Goal: Use online tool/utility: Utilize a website feature to perform a specific function

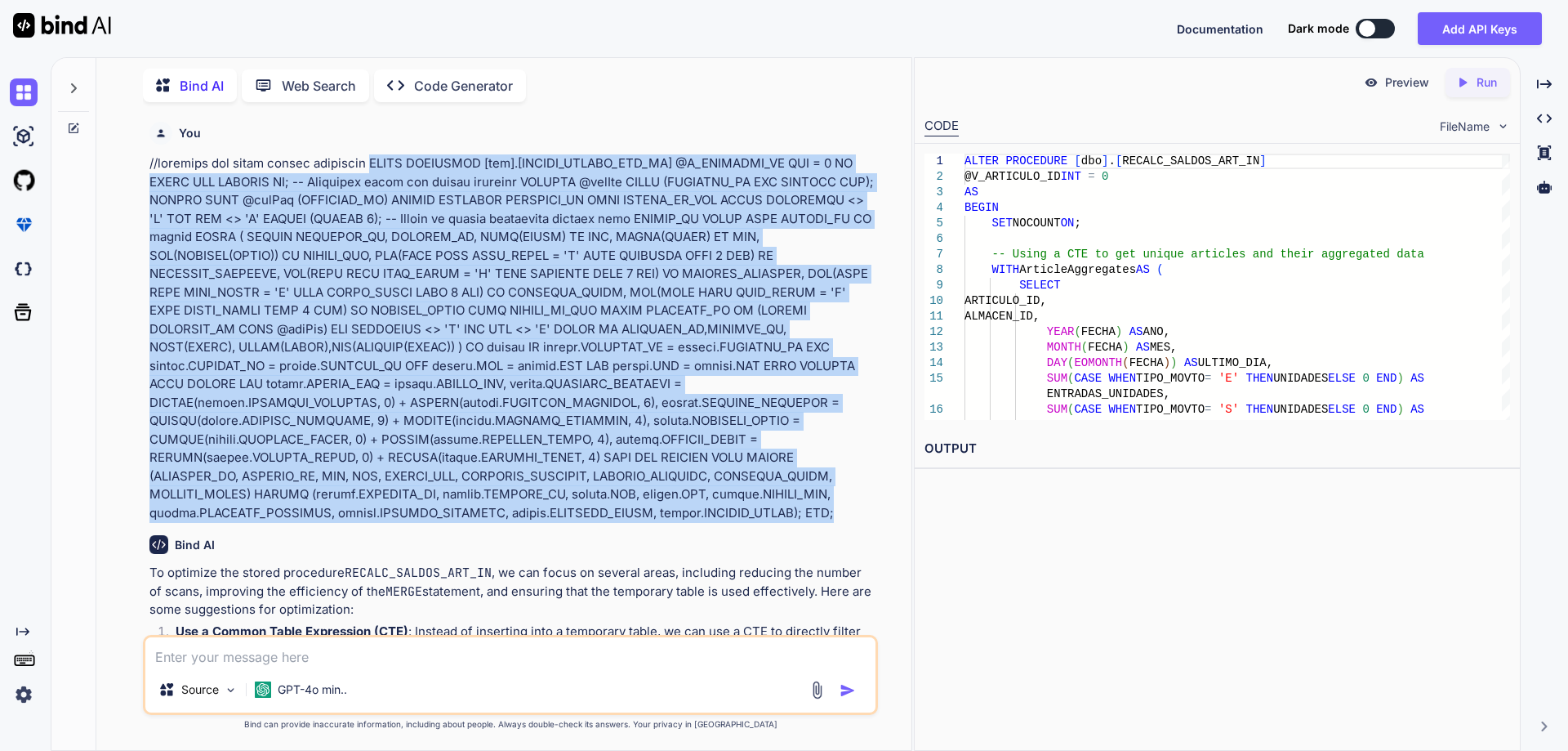
drag, startPoint x: 374, startPoint y: 160, endPoint x: 862, endPoint y: 514, distance: 602.9
click at [862, 514] on p at bounding box center [512, 339] width 725 height 368
copy p "ALTER PROCEDURE [dbo].[RECALC_SALDOS_ART_IN] @V_ARTICULO_ID INT = 0 AS BEGIN SE…"
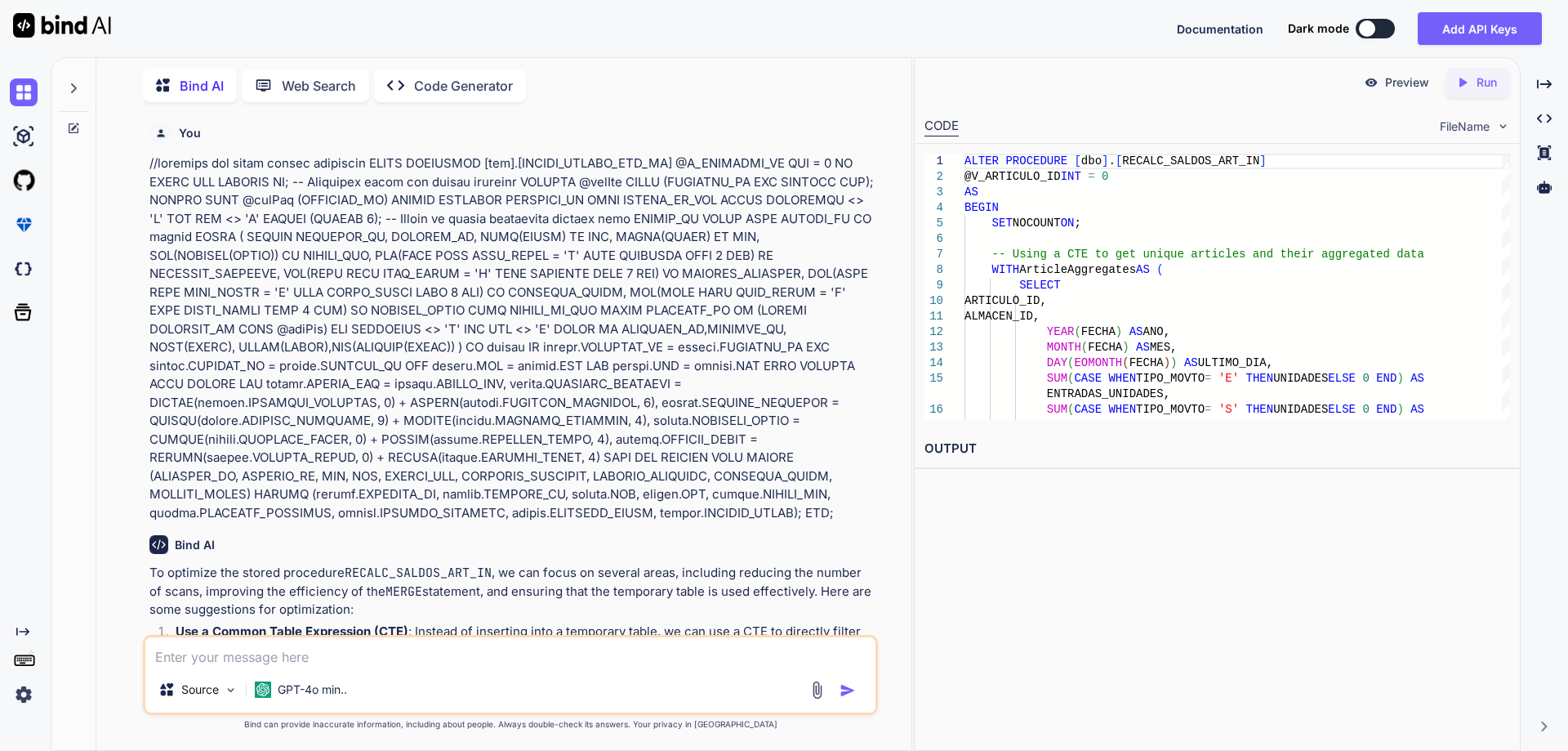
click at [519, 663] on textarea at bounding box center [510, 652] width 730 height 29
type textarea "x"
type textarea "/"
type textarea "x"
type textarea "//"
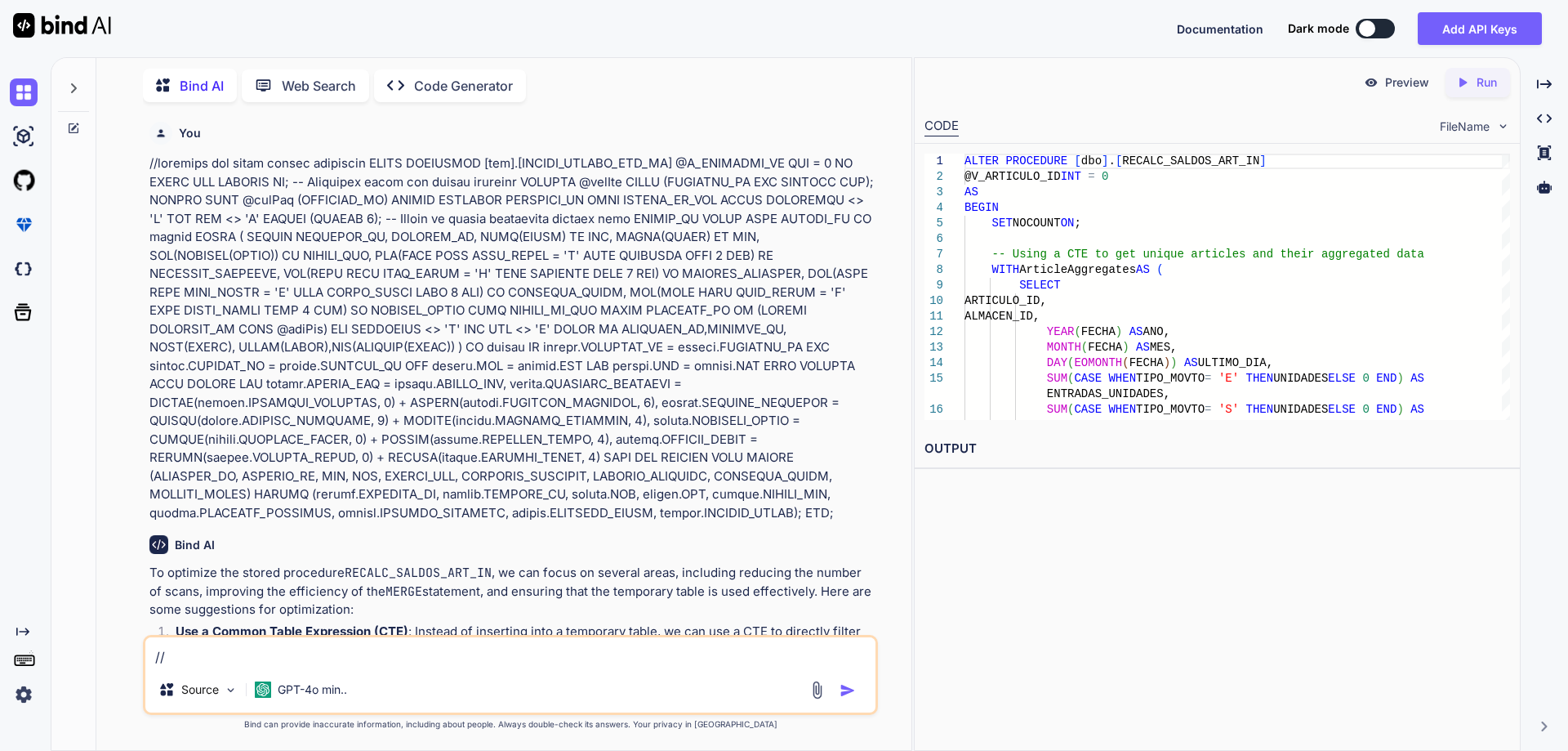
type textarea "x"
type textarea "//d"
type textarea "x"
type textarea "//do"
type textarea "x"
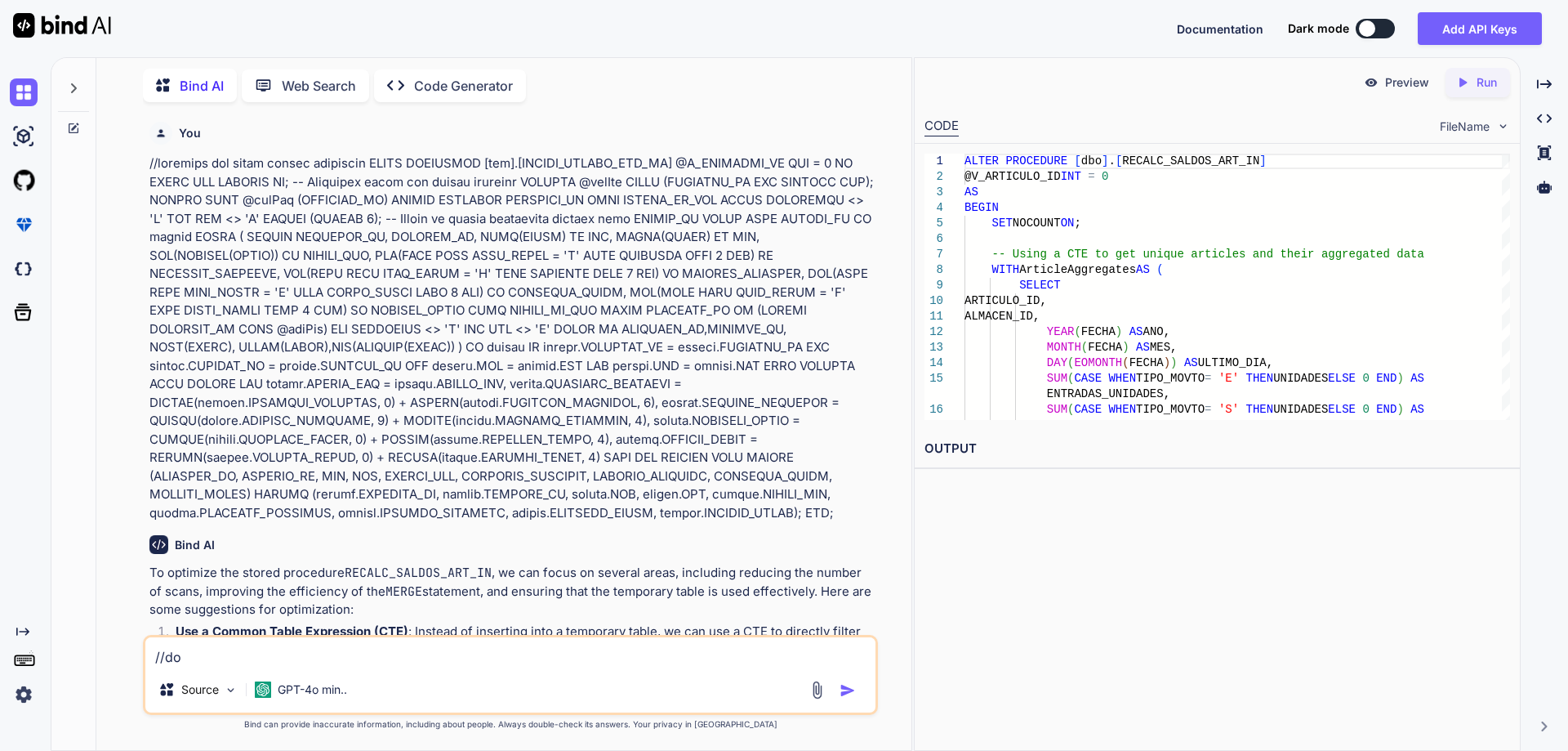
type textarea "//do"
type textarea "x"
type textarea "//do t"
type textarea "x"
type textarea "//do th"
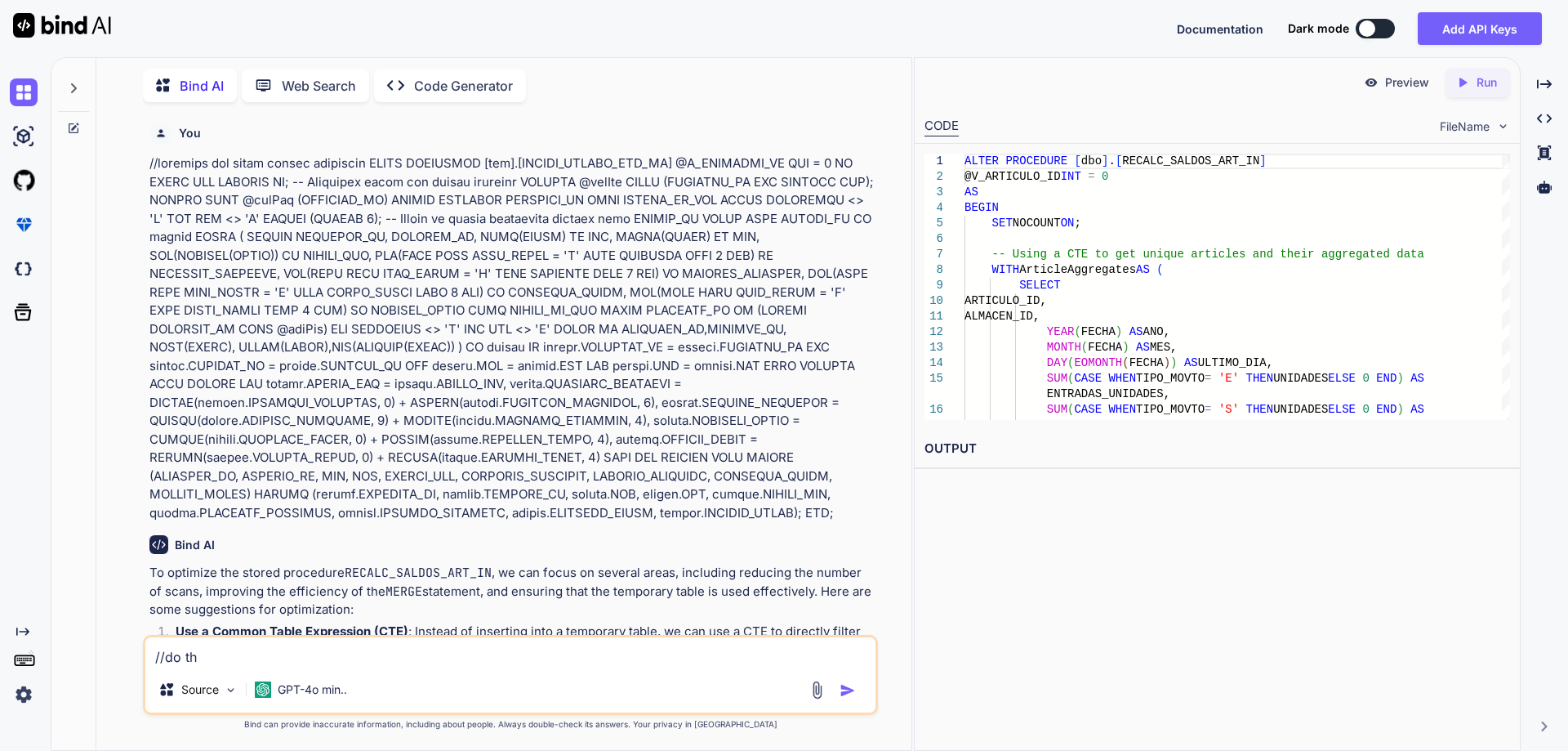
type textarea "x"
type textarea "//do the"
type textarea "x"
type textarea "//do the"
type textarea "x"
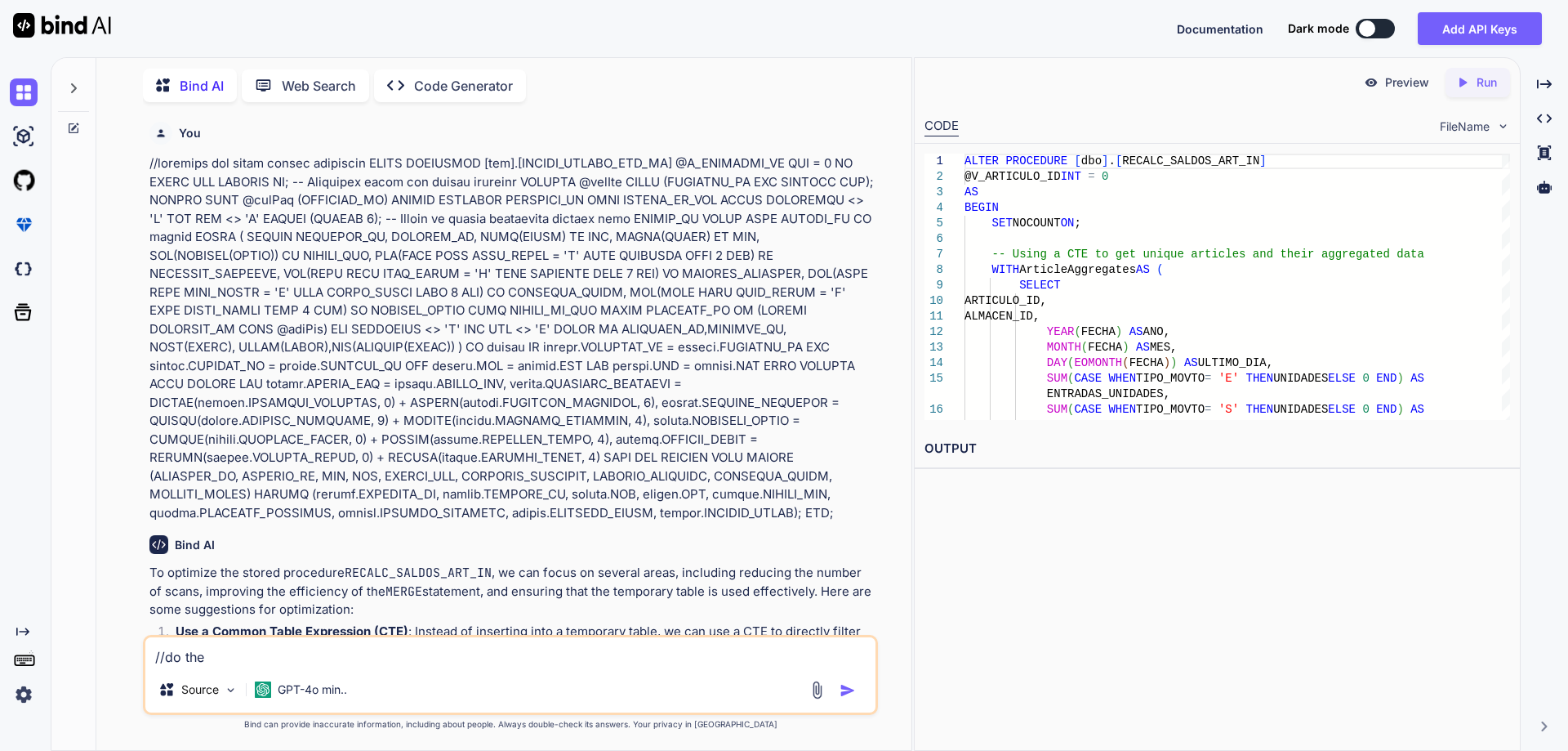
type textarea "//do the f"
type textarea "x"
type textarea "//do the fo"
type textarea "x"
type textarea "//do the for"
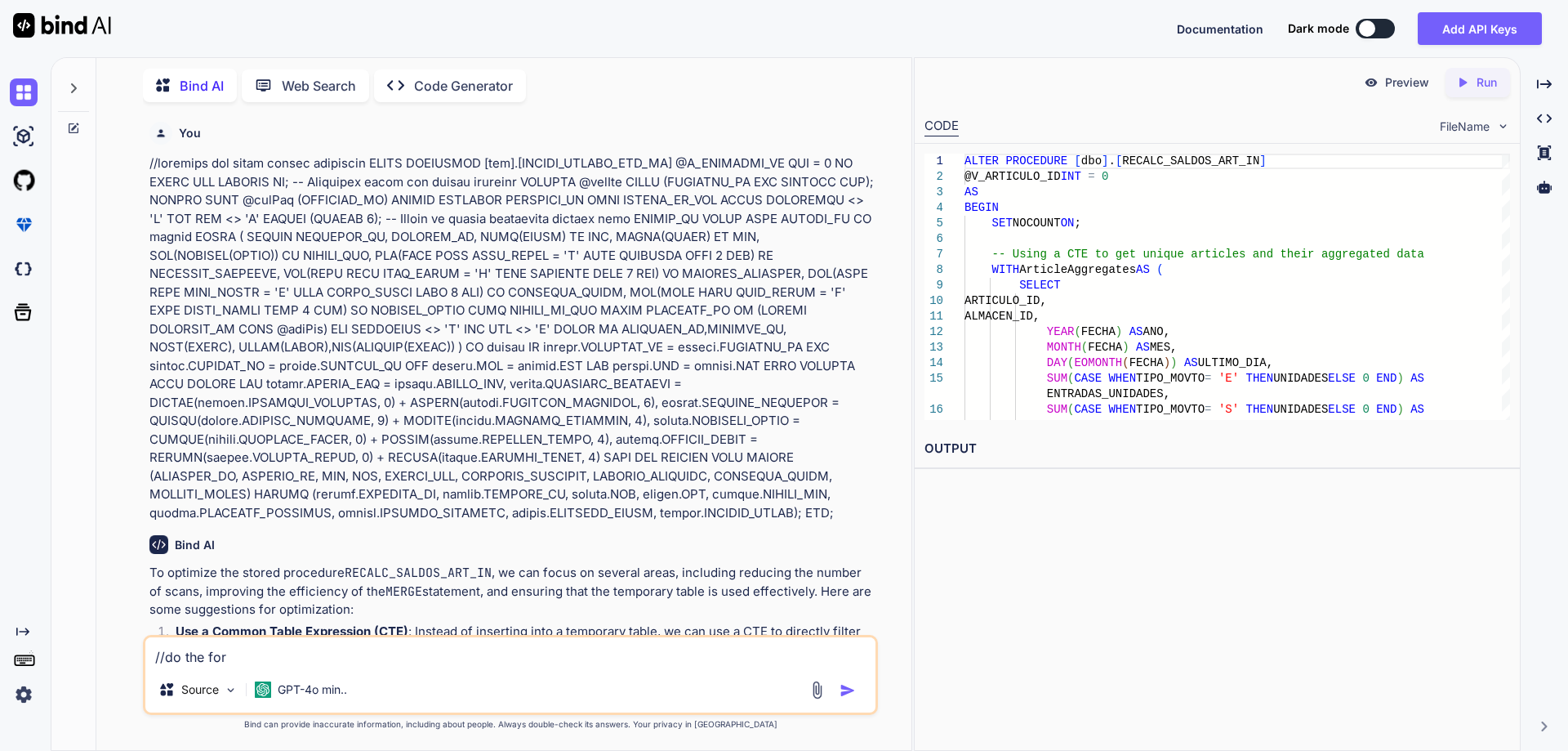
type textarea "x"
type textarea "//do the form"
type textarea "x"
type textarea "//do the forma"
type textarea "x"
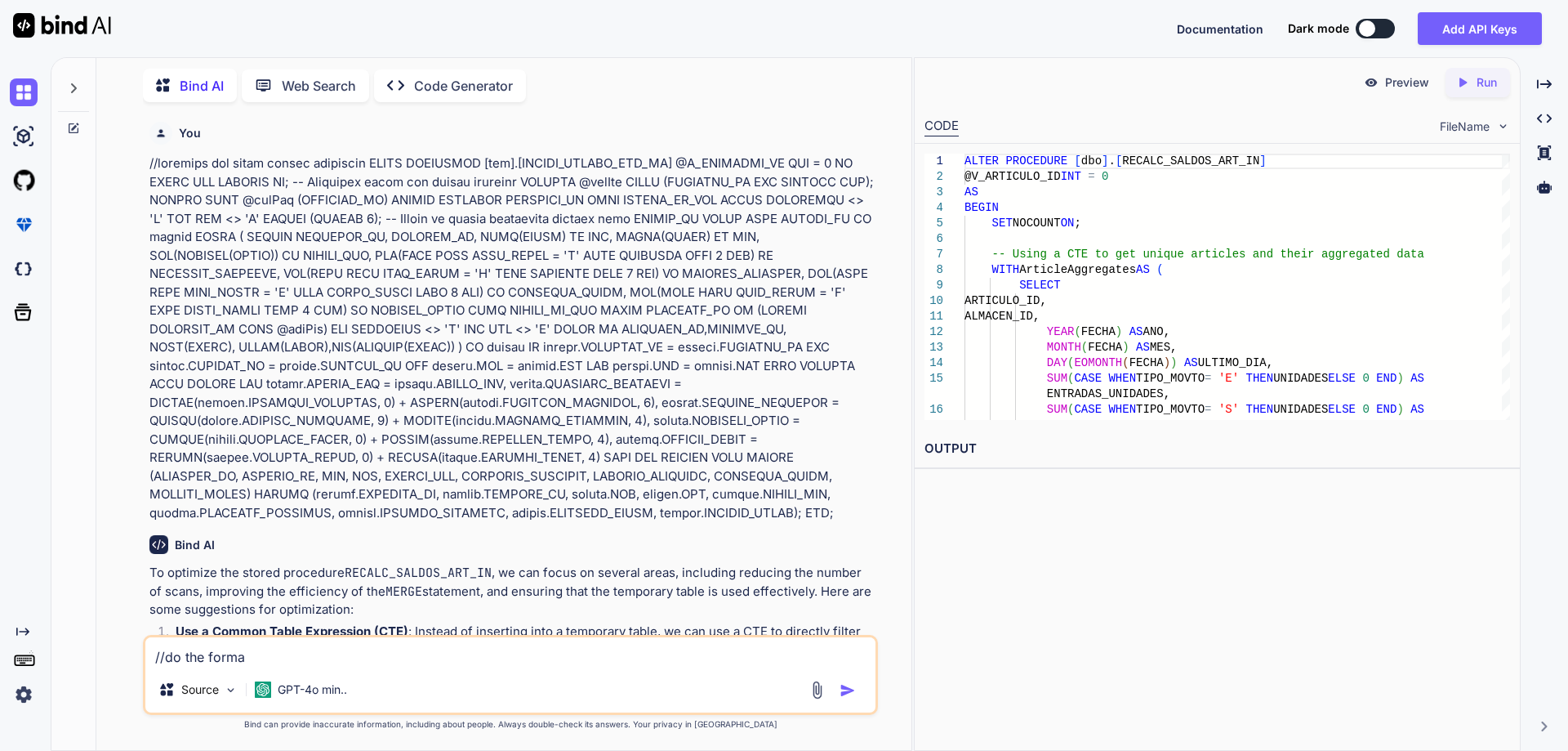
type textarea "//do the format"
type textarea "x"
type textarea "//do the formati"
type textarea "x"
type textarea "//do the formatin"
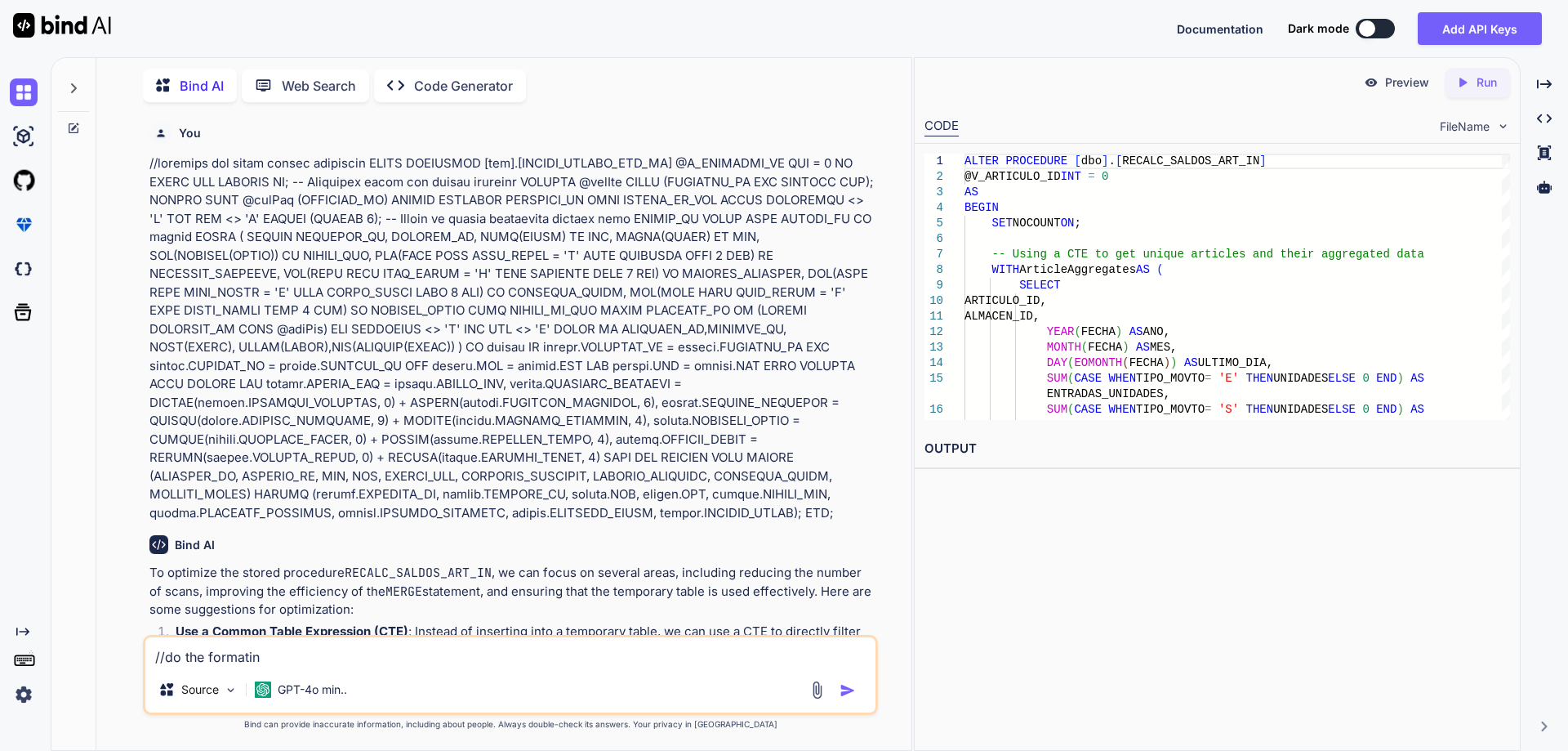
type textarea "x"
type textarea "//do the formating"
type textarea "x"
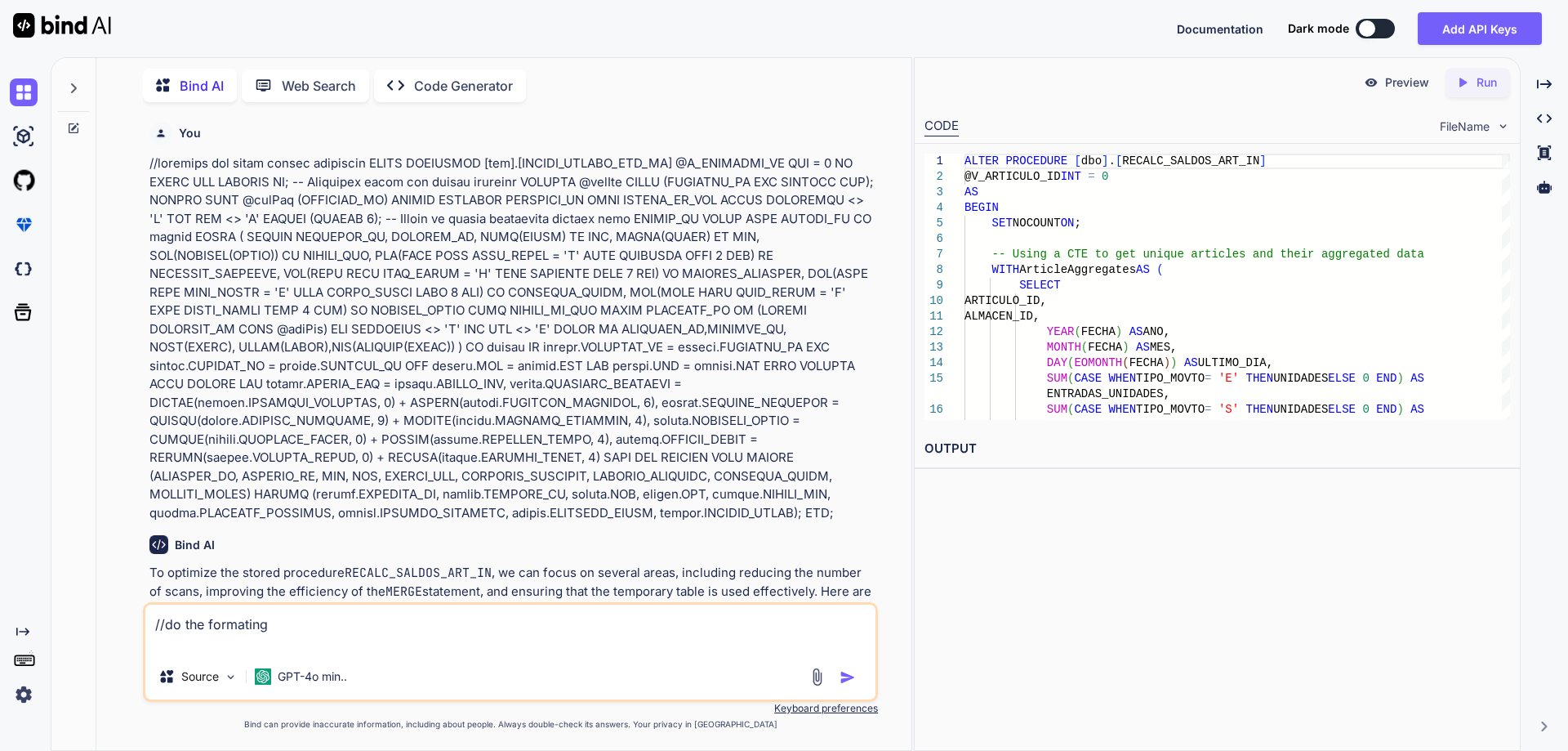
type textarea "//do the formating"
paste textarea "ALTER PROCEDURE [dbo].[RECALC_SALDOS_ART_IN] @V_ARTICULO_ID INT = 0 AS BEGIN SE…"
type textarea "x"
type textarea "//do the formating ALTER PROCEDURE [dbo].[RECALC_SALDOS_ART_IN] @V_ARTICULO_ID …"
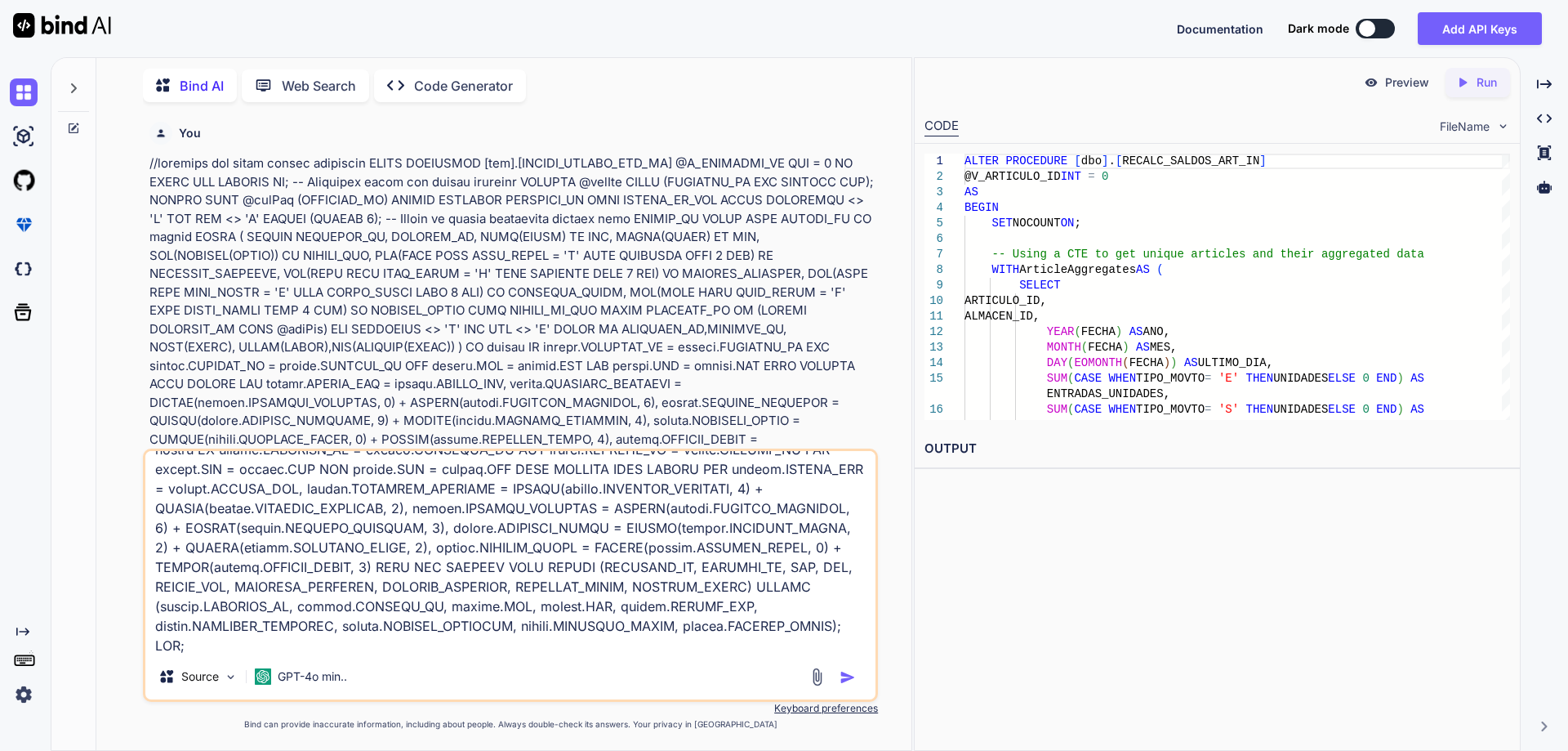
type textarea "x"
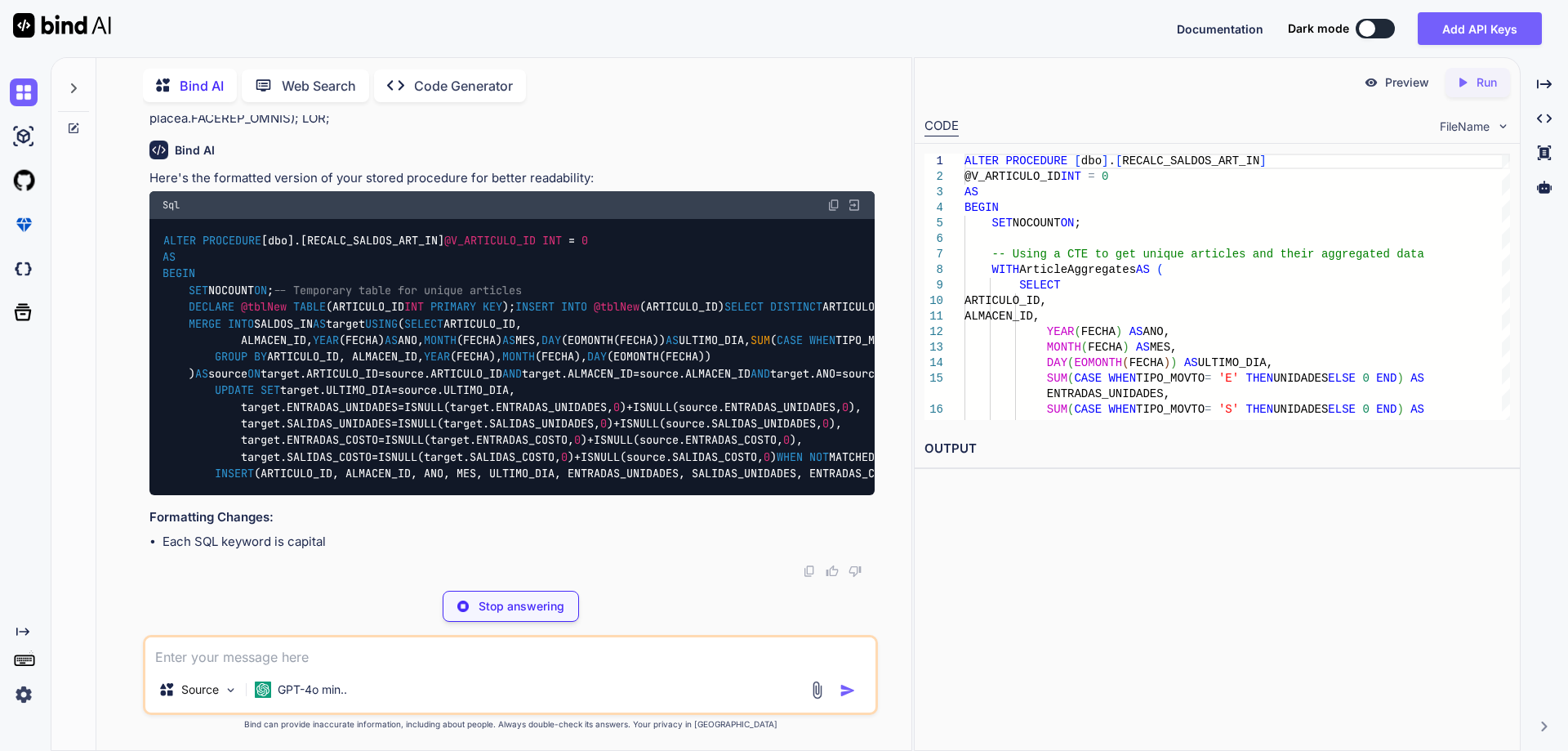
scroll to position [2579, 0]
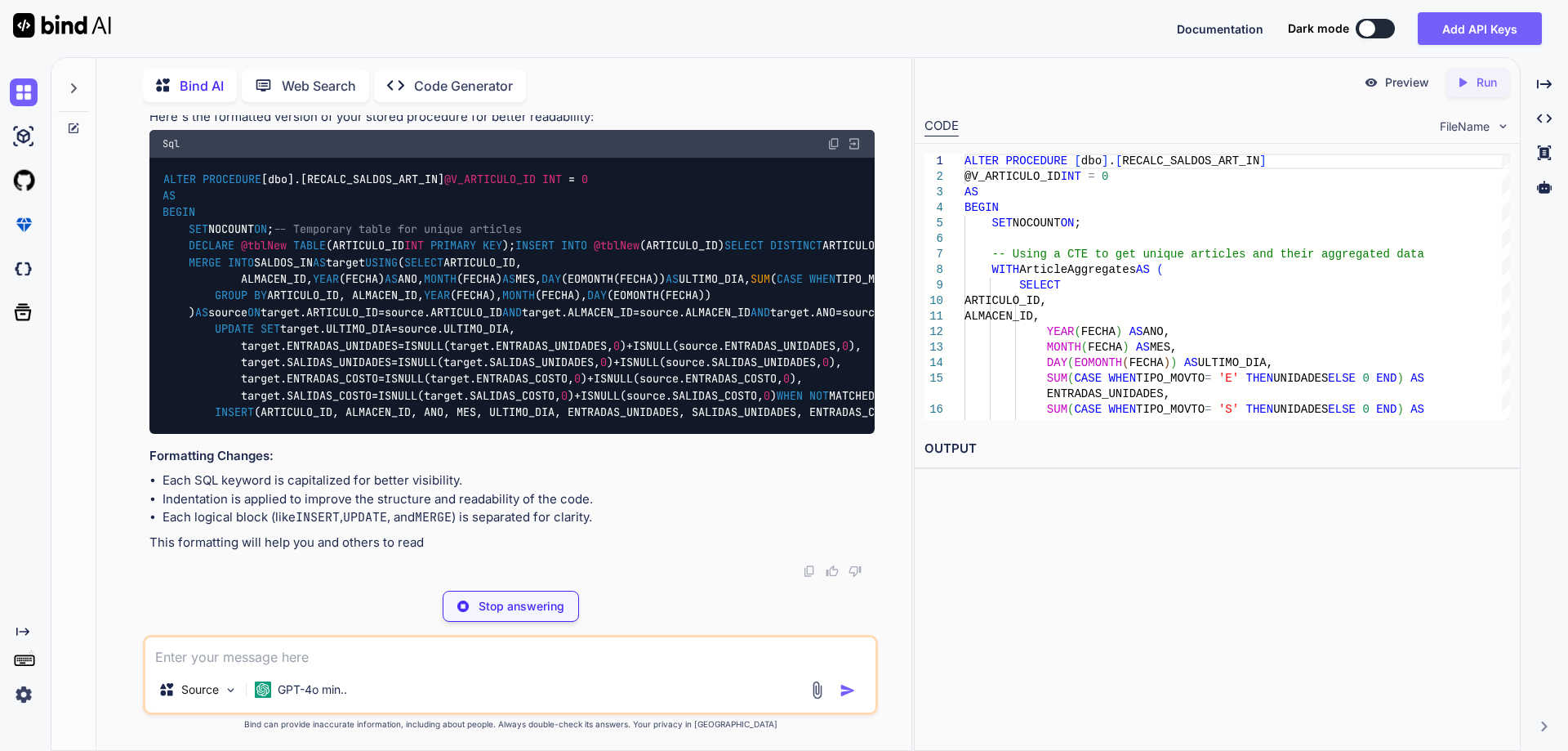
type textarea "x"
type textarea "ENTRADAS_COSTO, 0), target.SALIDAS_COSTO = ISNULL(target.SALIDAS_COSTO, 0) + IS…"
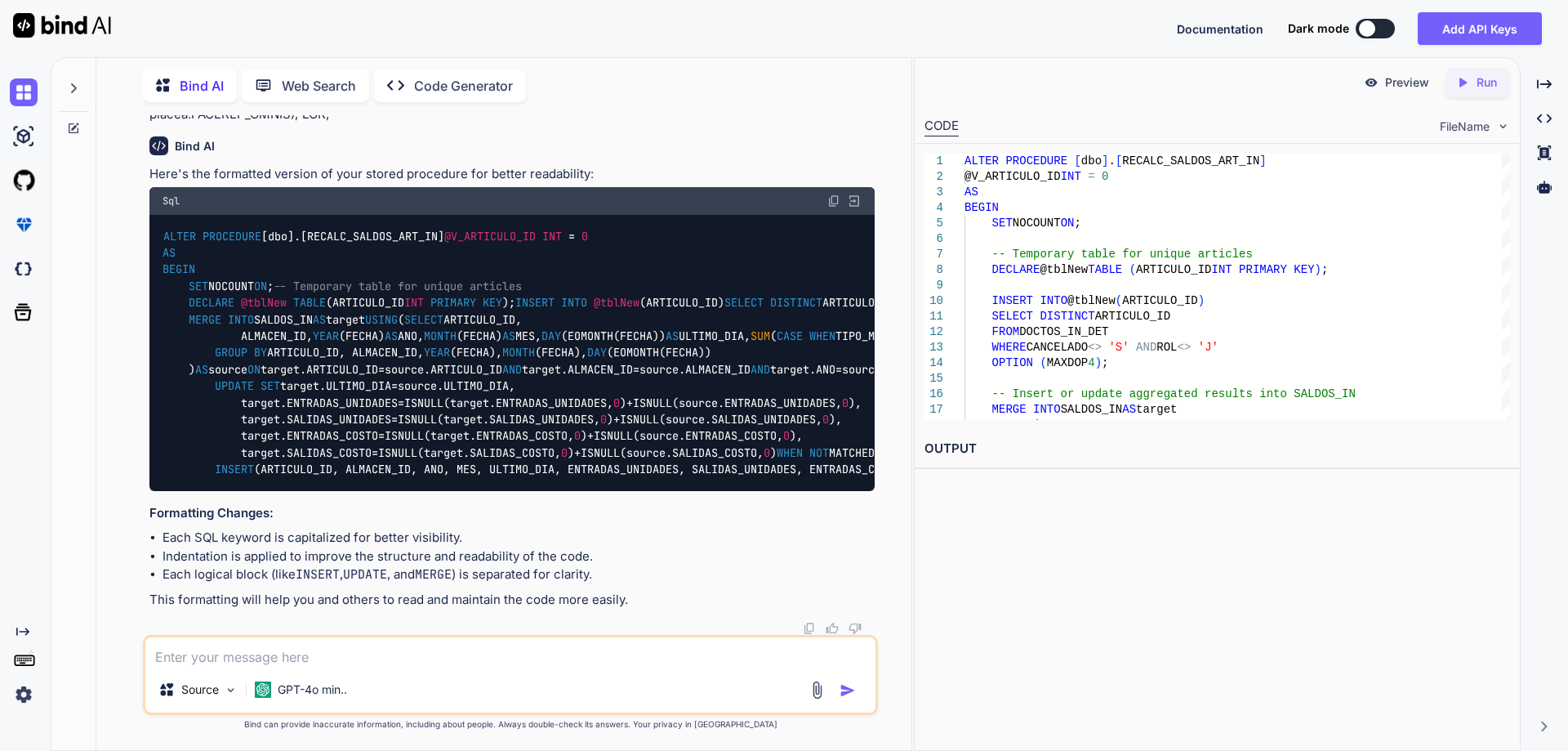
scroll to position [2037, 0]
click at [833, 206] on img at bounding box center [833, 201] width 13 height 13
